Goal: Feedback & Contribution: Leave review/rating

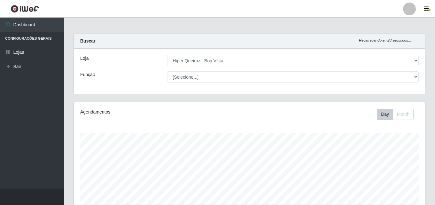
select select "514"
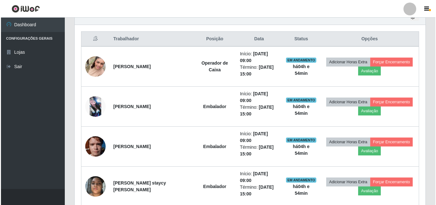
scroll to position [170, 0]
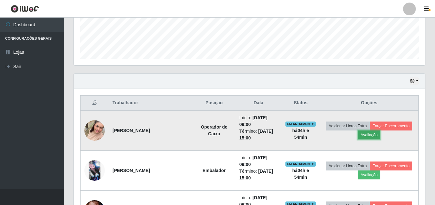
click at [371, 135] on button "Avaliação" at bounding box center [368, 134] width 23 height 9
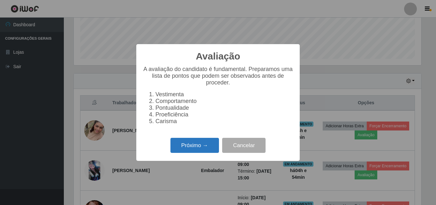
click at [193, 146] on button "Próximo →" at bounding box center [195, 145] width 49 height 15
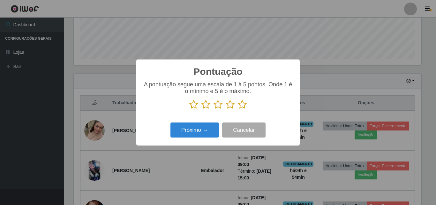
click at [243, 107] on icon at bounding box center [242, 105] width 9 height 10
click at [238, 109] on input "radio" at bounding box center [238, 109] width 0 height 0
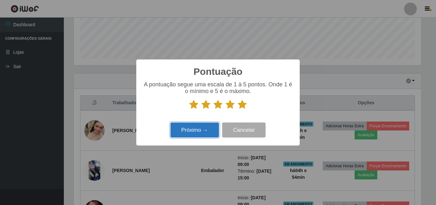
click at [211, 130] on button "Próximo →" at bounding box center [195, 129] width 49 height 15
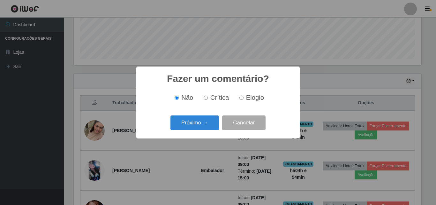
click at [242, 98] on input "Elogio" at bounding box center [242, 98] width 4 height 4
radio input "true"
click at [197, 127] on button "Próximo →" at bounding box center [195, 122] width 49 height 15
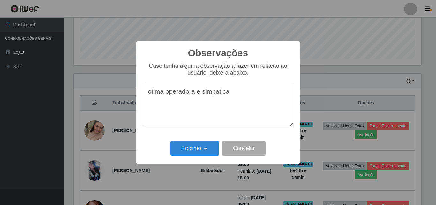
click at [202, 96] on textarea "otima operadora e simpatica" at bounding box center [218, 104] width 151 height 44
click at [234, 96] on textarea "otima operadora, simpatica" at bounding box center [218, 104] width 151 height 44
type textarea "otima operadora, simpatica desenrolada"
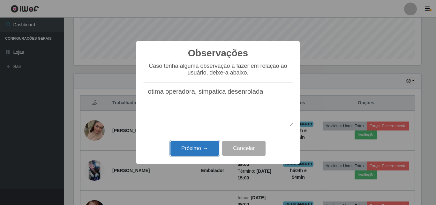
click at [199, 147] on button "Próximo →" at bounding box center [195, 148] width 49 height 15
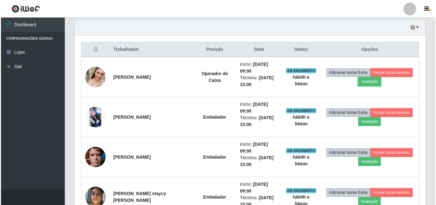
scroll to position [234, 0]
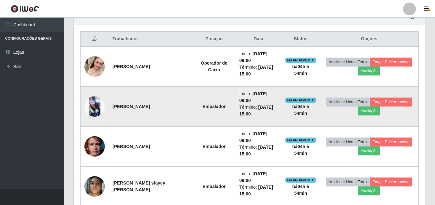
click at [98, 106] on img at bounding box center [94, 106] width 20 height 20
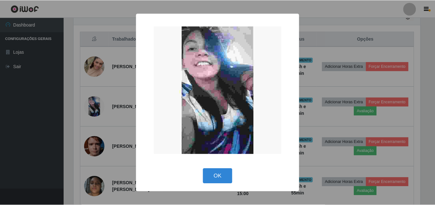
scroll to position [133, 348]
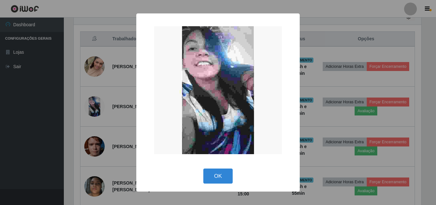
click at [212, 167] on div "OK Cancel" at bounding box center [218, 176] width 151 height 18
click at [216, 179] on button "OK" at bounding box center [218, 175] width 30 height 15
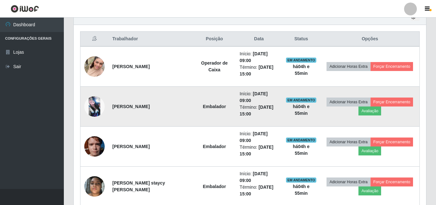
scroll to position [133, 351]
click at [365, 111] on button "Avaliação" at bounding box center [368, 110] width 23 height 9
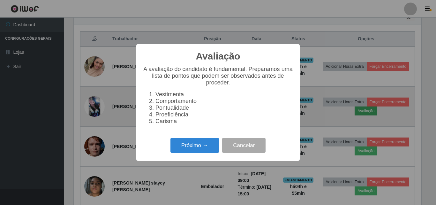
scroll to position [133, 348]
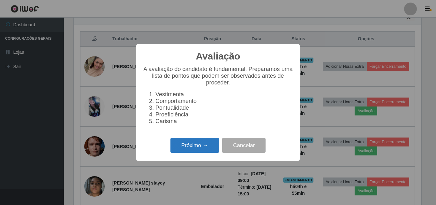
click at [189, 150] on button "Próximo →" at bounding box center [195, 145] width 49 height 15
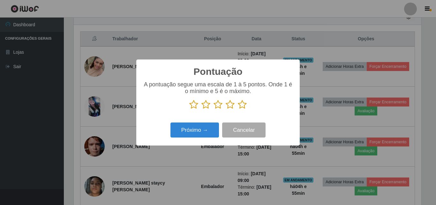
click at [244, 109] on icon at bounding box center [242, 105] width 9 height 10
click at [238, 109] on input "radio" at bounding box center [238, 109] width 0 height 0
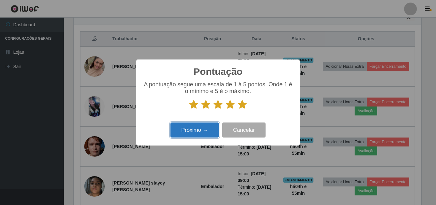
click at [189, 130] on button "Próximo →" at bounding box center [195, 129] width 49 height 15
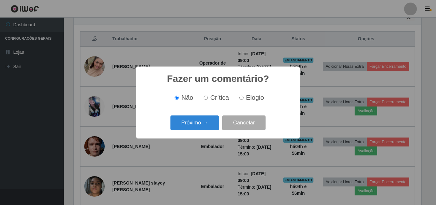
click at [242, 100] on input "Elogio" at bounding box center [242, 98] width 4 height 4
radio input "true"
click at [203, 132] on div "Próximo → Cancelar" at bounding box center [218, 122] width 151 height 18
click at [204, 127] on button "Próximo →" at bounding box center [195, 122] width 49 height 15
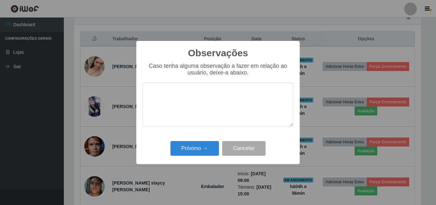
click at [215, 96] on textarea at bounding box center [218, 104] width 151 height 44
type textarea "otima"
click at [191, 153] on button "Próximo →" at bounding box center [195, 148] width 49 height 15
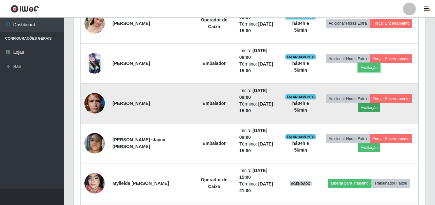
scroll to position [265, 0]
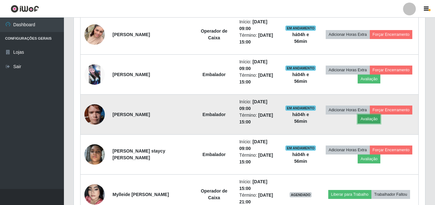
click at [378, 120] on button "Avaliação" at bounding box center [368, 118] width 23 height 9
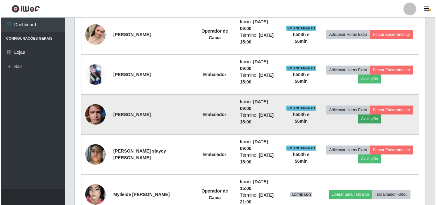
scroll to position [133, 348]
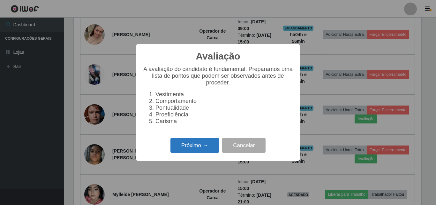
click at [197, 153] on button "Próximo →" at bounding box center [195, 145] width 49 height 15
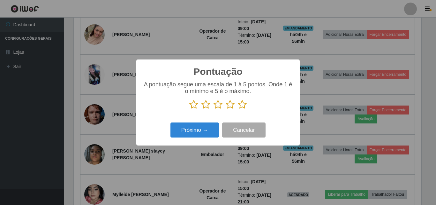
click at [241, 106] on icon at bounding box center [242, 105] width 9 height 10
click at [238, 109] on input "radio" at bounding box center [238, 109] width 0 height 0
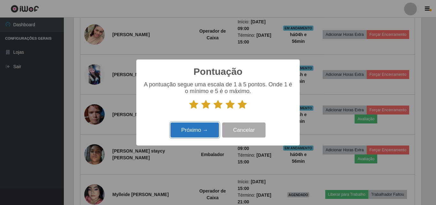
click at [192, 133] on button "Próximo →" at bounding box center [195, 129] width 49 height 15
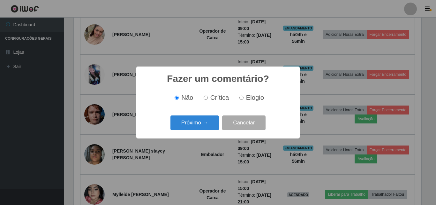
click at [242, 99] on input "Elogio" at bounding box center [242, 98] width 4 height 4
radio input "true"
click at [208, 121] on button "Próximo →" at bounding box center [195, 122] width 49 height 15
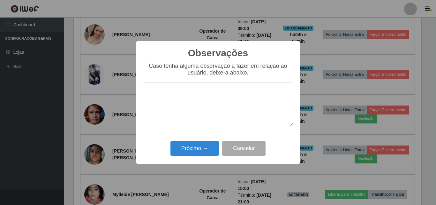
click at [219, 102] on textarea at bounding box center [218, 104] width 151 height 44
type textarea "m"
type textarea "s"
type textarea "prestativo , denserolada"
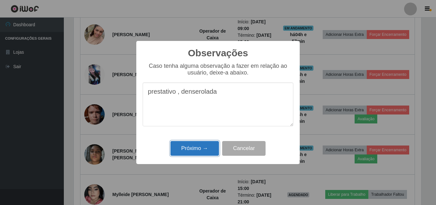
click at [194, 152] on button "Próximo →" at bounding box center [195, 148] width 49 height 15
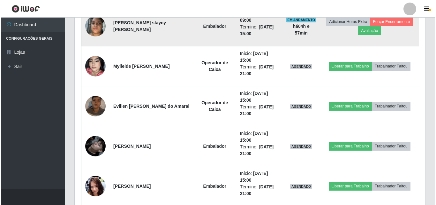
scroll to position [393, 0]
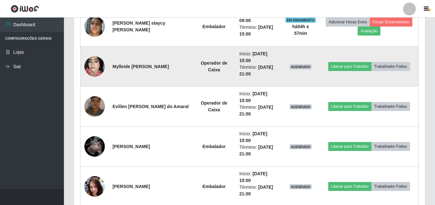
click at [91, 63] on img at bounding box center [94, 66] width 20 height 36
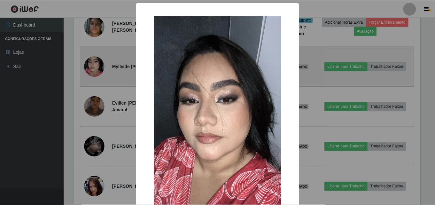
scroll to position [133, 348]
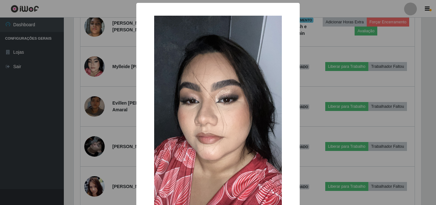
click at [106, 105] on div "× OK Cancel" at bounding box center [218, 102] width 436 height 205
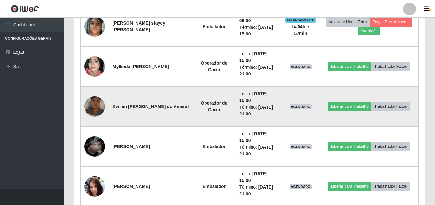
scroll to position [425, 0]
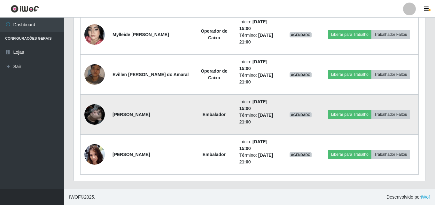
click at [99, 117] on img at bounding box center [94, 114] width 20 height 36
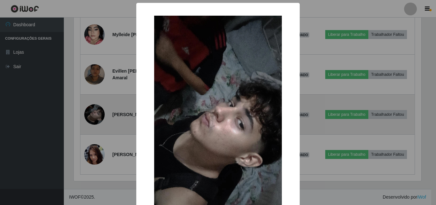
click at [99, 117] on div "× OK Cancel" at bounding box center [218, 102] width 436 height 205
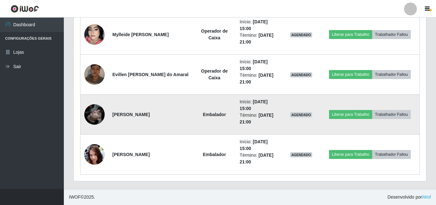
scroll to position [133, 351]
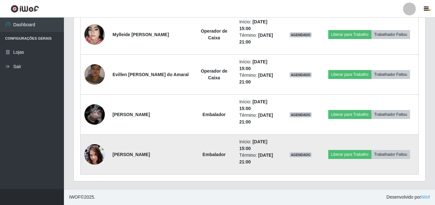
click at [91, 154] on img at bounding box center [94, 154] width 20 height 46
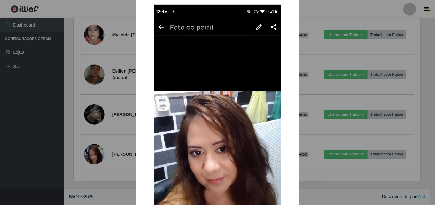
scroll to position [0, 0]
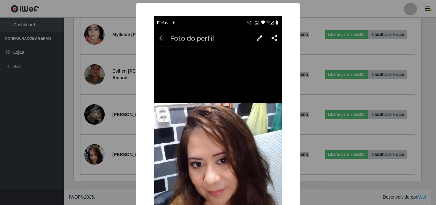
click at [56, 81] on div "× OK Cancel" at bounding box center [218, 102] width 436 height 205
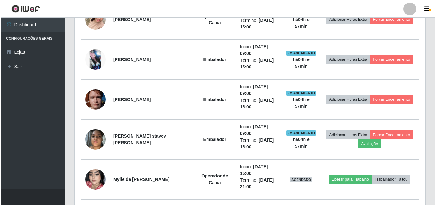
scroll to position [265, 0]
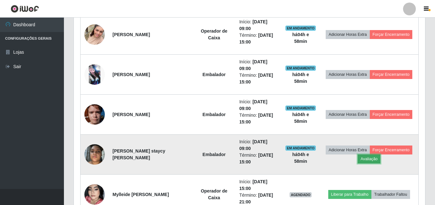
click at [371, 158] on button "Avaliação" at bounding box center [368, 158] width 23 height 9
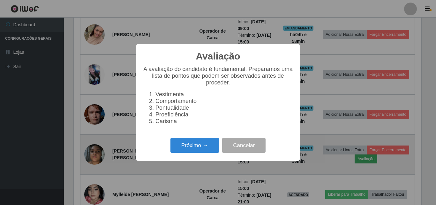
scroll to position [133, 348]
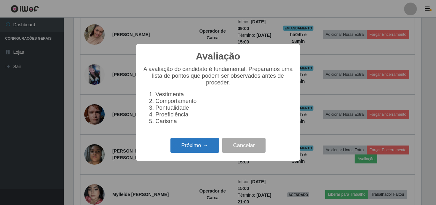
click at [193, 148] on button "Próximo →" at bounding box center [195, 145] width 49 height 15
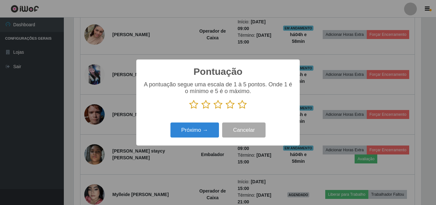
click at [242, 105] on icon at bounding box center [242, 105] width 9 height 10
click at [238, 109] on input "radio" at bounding box center [238, 109] width 0 height 0
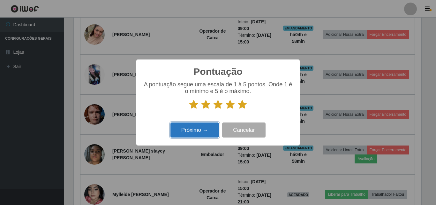
click at [205, 131] on button "Próximo →" at bounding box center [195, 129] width 49 height 15
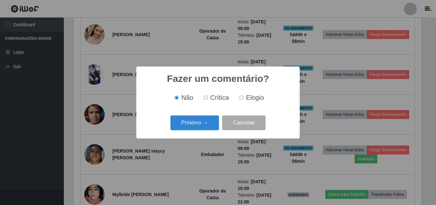
click at [240, 96] on label "Elogio" at bounding box center [250, 97] width 27 height 7
click at [240, 96] on input "Elogio" at bounding box center [242, 98] width 4 height 4
radio input "true"
click at [202, 123] on button "Próximo →" at bounding box center [195, 122] width 49 height 15
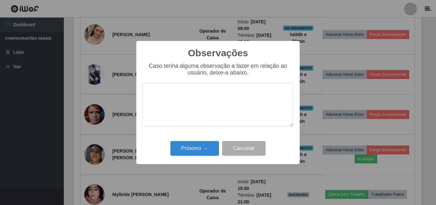
click at [203, 85] on textarea at bounding box center [218, 104] width 151 height 44
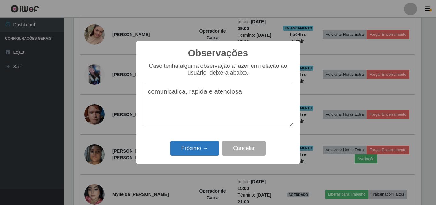
type textarea "comunicatica, rapida e atenciosa"
click at [196, 149] on button "Próximo →" at bounding box center [195, 148] width 49 height 15
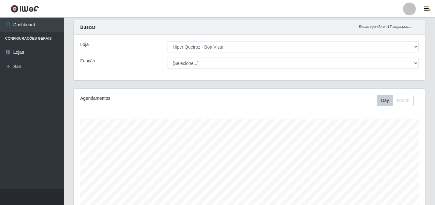
scroll to position [0, 0]
